Goal: Navigation & Orientation: Find specific page/section

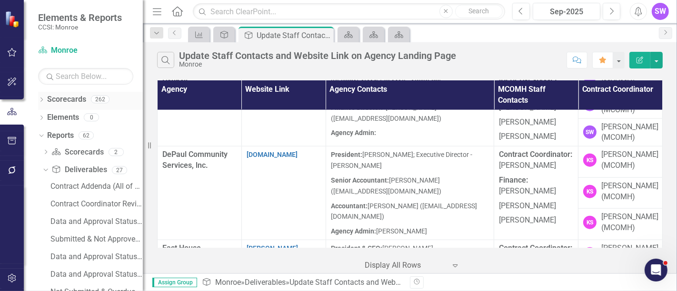
click at [40, 100] on icon "Dropdown" at bounding box center [41, 100] width 7 height 5
click at [45, 116] on icon "Dropdown" at bounding box center [46, 117] width 7 height 6
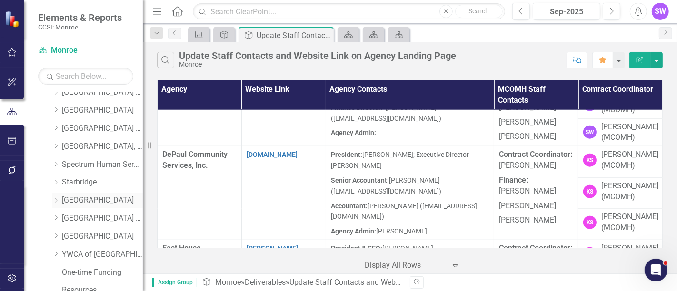
scroll to position [582, 0]
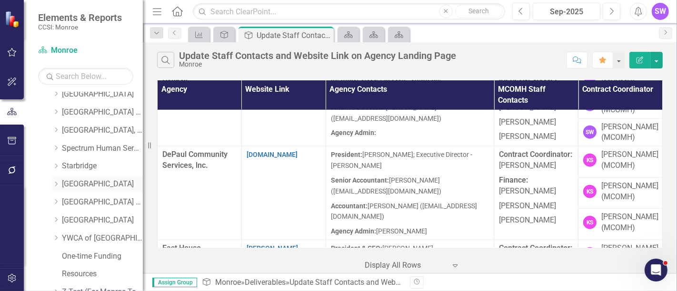
click at [57, 185] on icon "Dropdown" at bounding box center [55, 184] width 7 height 6
click at [57, 185] on div "Dropdown" at bounding box center [54, 182] width 8 height 7
click at [56, 182] on icon "Dropdown" at bounding box center [55, 184] width 7 height 6
click at [109, 184] on link "[GEOGRAPHIC_DATA]" at bounding box center [102, 184] width 81 height 11
click at [109, 185] on link "[GEOGRAPHIC_DATA]" at bounding box center [102, 184] width 81 height 11
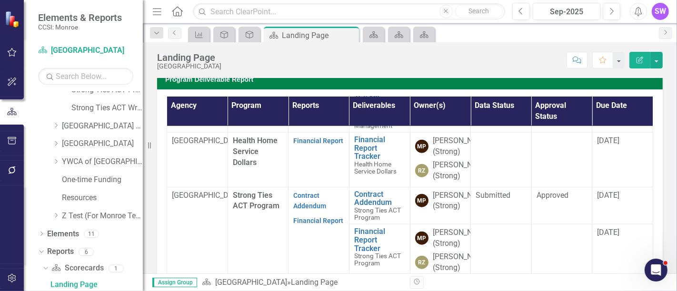
scroll to position [793, 0]
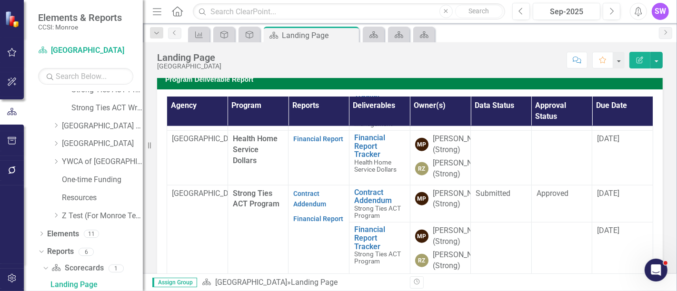
click at [280, 131] on td "Health Home Non-Medicaid Care Management" at bounding box center [258, 75] width 61 height 112
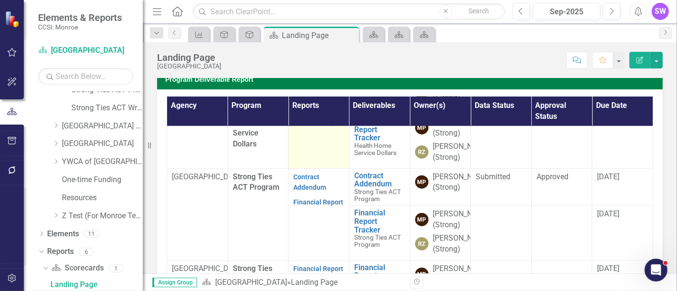
scroll to position [1005, 0]
click at [269, 199] on td "Strong Ties ACT Program" at bounding box center [258, 215] width 61 height 92
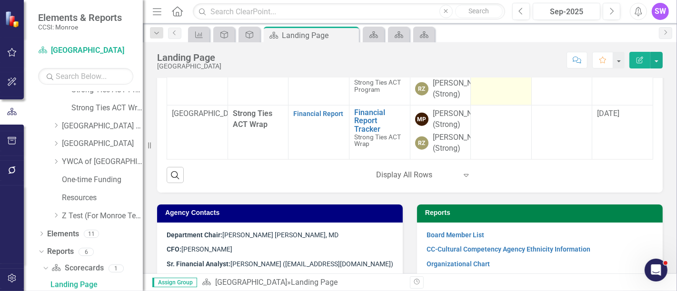
scroll to position [423, 0]
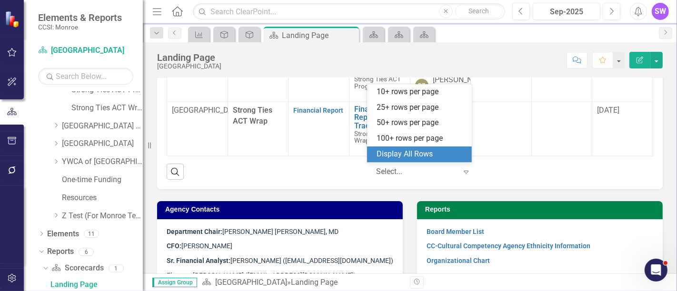
click at [412, 169] on div at bounding box center [416, 172] width 81 height 13
click at [415, 153] on div "Display All Rows" at bounding box center [421, 154] width 89 height 11
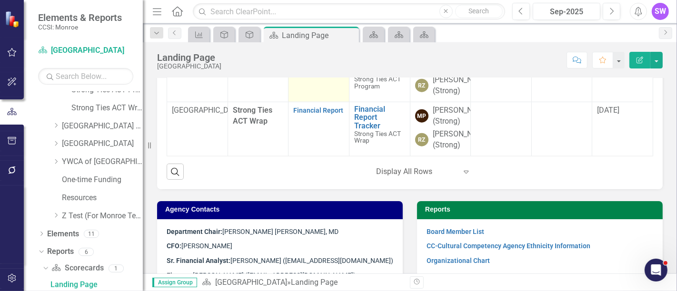
scroll to position [859, 0]
